Goal: Navigation & Orientation: Find specific page/section

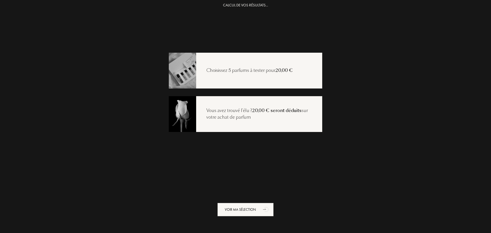
scroll to position [10, 0]
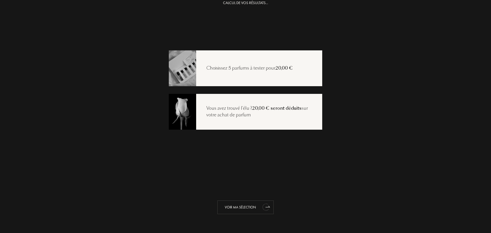
click at [258, 209] on div "Voir ma sélection" at bounding box center [245, 207] width 56 height 14
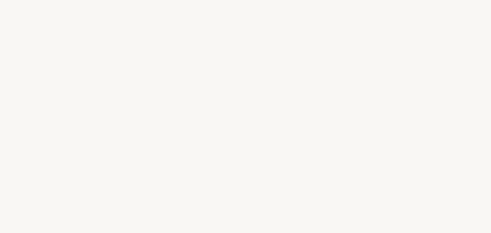
select select "FR"
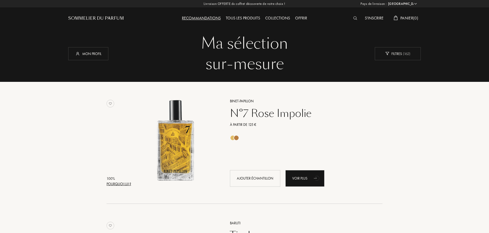
click at [86, 17] on div "Sommelier du Parfum" at bounding box center [96, 18] width 56 height 6
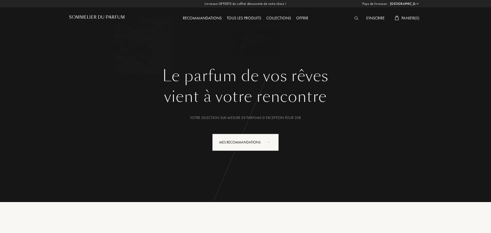
select select "FR"
